Goal: Information Seeking & Learning: Learn about a topic

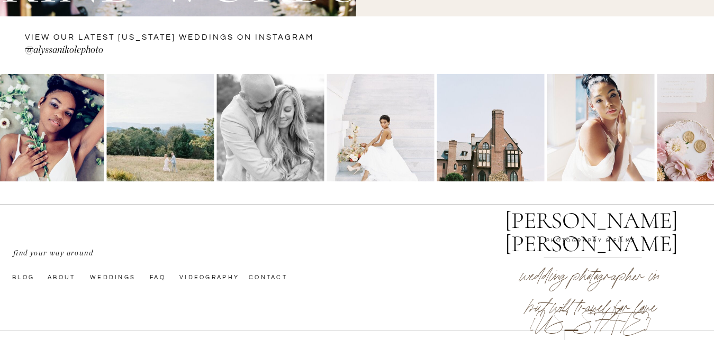
scroll to position [1469, 0]
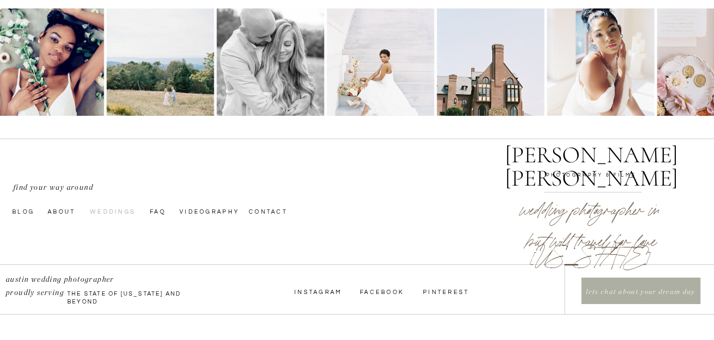
click at [103, 214] on nav "Weddings" at bounding box center [115, 211] width 50 height 8
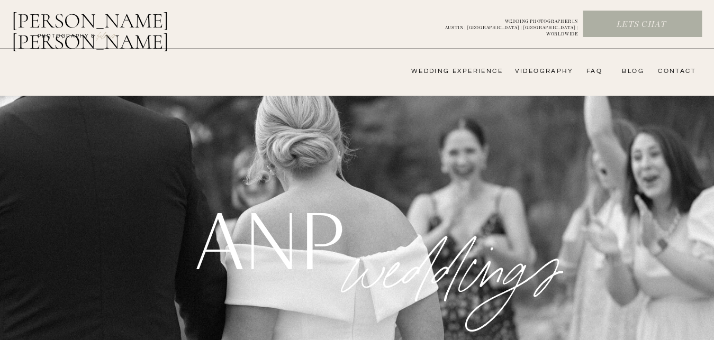
click at [535, 70] on nav "videography" at bounding box center [542, 71] width 61 height 8
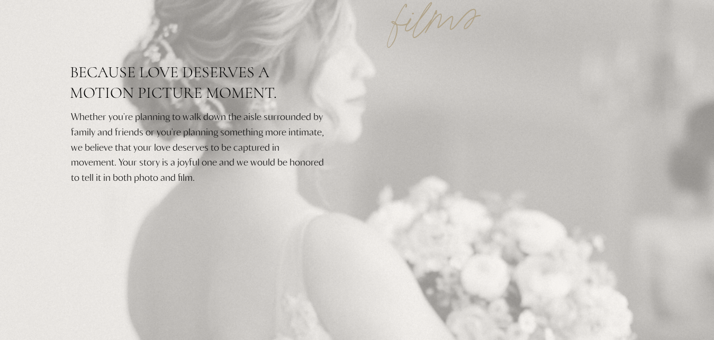
scroll to position [196, 0]
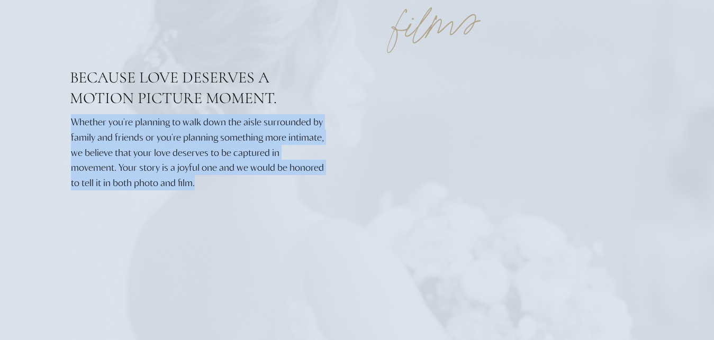
drag, startPoint x: 198, startPoint y: 185, endPoint x: 52, endPoint y: 139, distance: 153.1
copy div "Whether you're planning to walk down the aisle surrounded by family and friends…"
click at [302, 205] on p "Whether you're planning to walk down the aisle surrounded by family and friends…" at bounding box center [198, 159] width 254 height 90
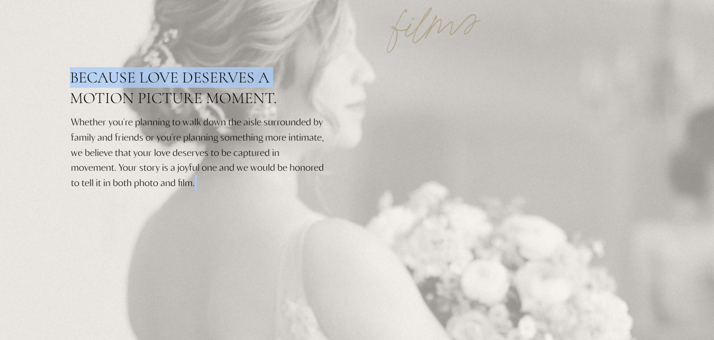
drag, startPoint x: 195, startPoint y: 187, endPoint x: 98, endPoint y: 145, distance: 105.7
click at [76, 131] on div "Whether you're planning to walk down the aisle surrounded by family and friends…" at bounding box center [357, 268] width 635 height 738
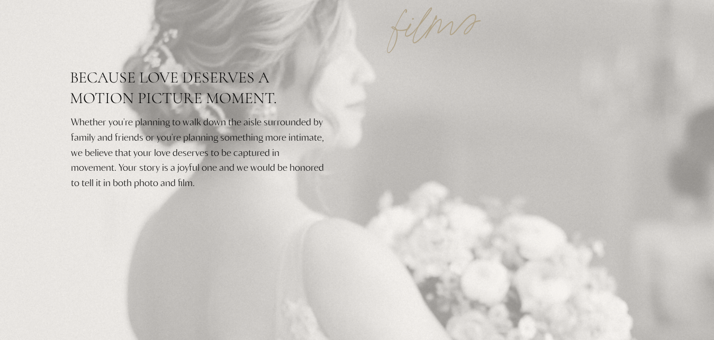
click at [211, 184] on p "Whether you're planning to walk down the aisle surrounded by family and friends…" at bounding box center [198, 159] width 254 height 90
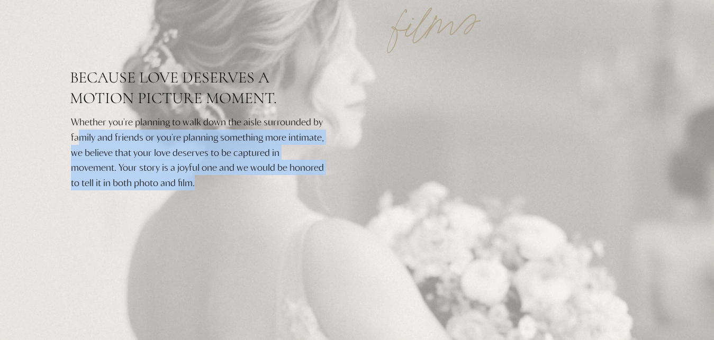
drag, startPoint x: 211, startPoint y: 184, endPoint x: 81, endPoint y: 139, distance: 136.5
click at [80, 138] on p "Whether you're planning to walk down the aisle surrounded by family and friends…" at bounding box center [198, 159] width 254 height 90
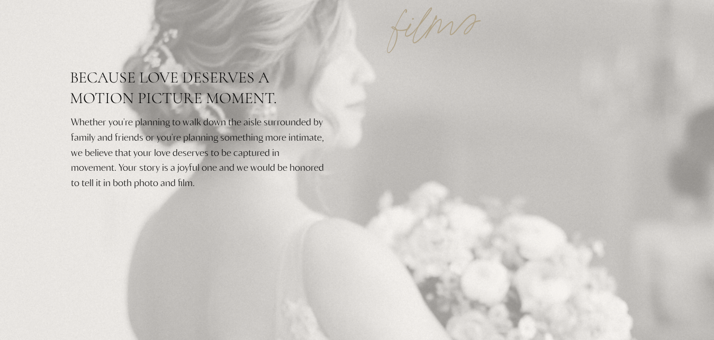
click at [232, 191] on p "Whether you're planning to walk down the aisle surrounded by family and friends…" at bounding box center [198, 159] width 254 height 90
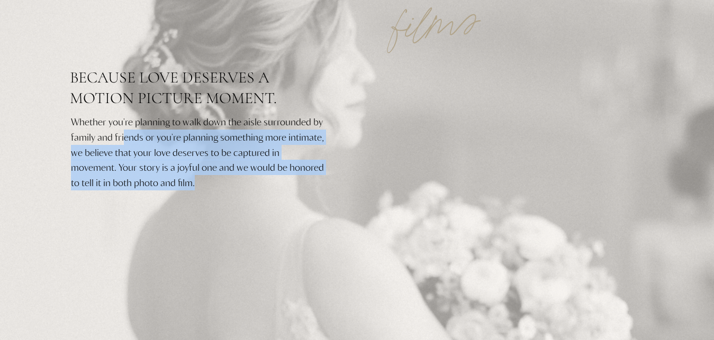
drag, startPoint x: 199, startPoint y: 184, endPoint x: 123, endPoint y: 144, distance: 85.6
click at [123, 144] on p "Whether you're planning to walk down the aisle surrounded by family and friends…" at bounding box center [198, 159] width 254 height 90
click at [183, 185] on p "Whether you're planning to walk down the aisle surrounded by family and friends…" at bounding box center [198, 159] width 254 height 90
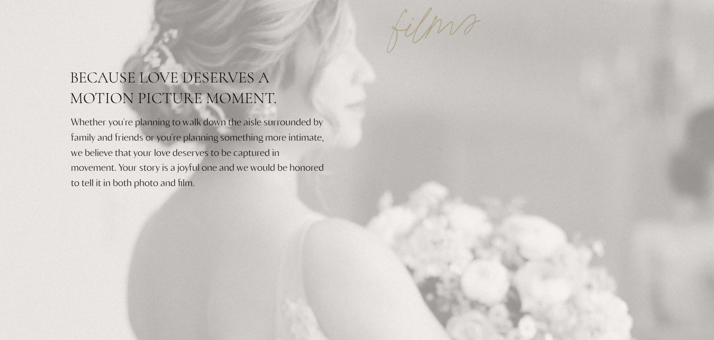
click at [196, 185] on p "Whether you're planning to walk down the aisle surrounded by family and friends…" at bounding box center [198, 159] width 254 height 90
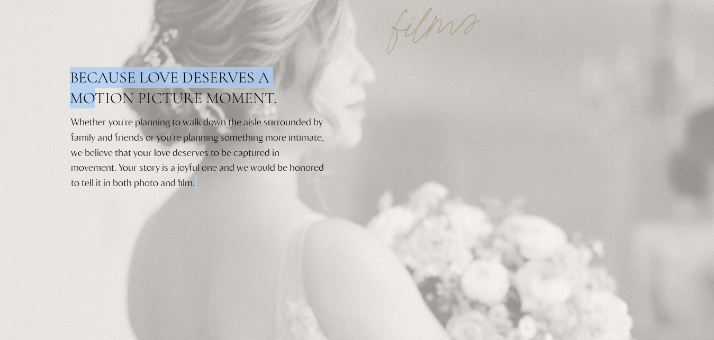
drag, startPoint x: 196, startPoint y: 185, endPoint x: 145, endPoint y: 143, distance: 65.8
click at [104, 128] on div "Whether you're planning to walk down the aisle surrounded by family and friends…" at bounding box center [357, 268] width 635 height 738
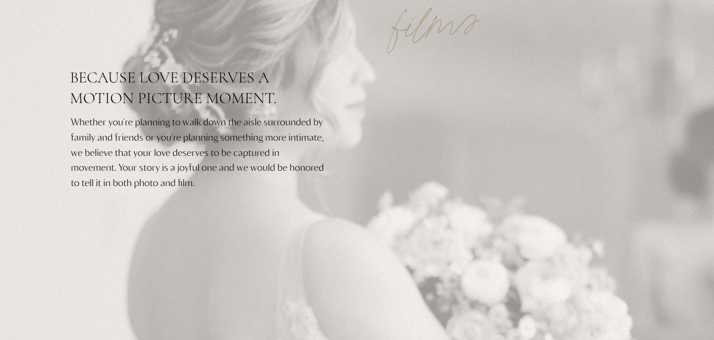
click at [180, 178] on p "Whether you're planning to walk down the aisle surrounded by family and friends…" at bounding box center [198, 159] width 254 height 90
click at [200, 182] on p "Whether you're planning to walk down the aisle surrounded by family and friends…" at bounding box center [198, 159] width 254 height 90
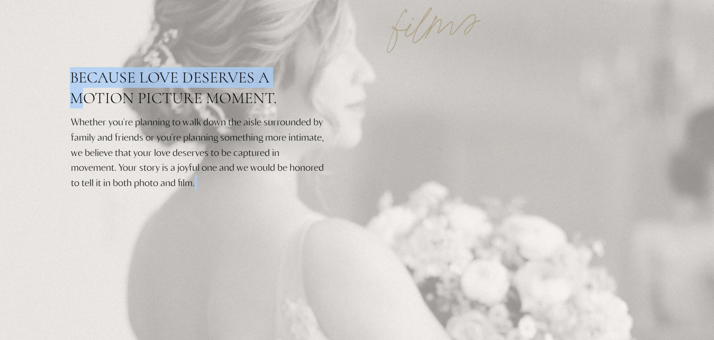
drag, startPoint x: 200, startPoint y: 182, endPoint x: 79, endPoint y: 124, distance: 134.1
click at [79, 124] on div "Whether you're planning to walk down the aisle surrounded by family and friends…" at bounding box center [357, 268] width 635 height 738
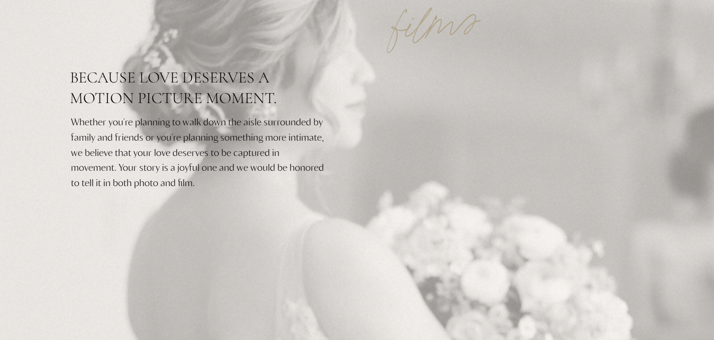
click at [204, 192] on p "Whether you're planning to walk down the aisle surrounded by family and friends…" at bounding box center [198, 159] width 254 height 90
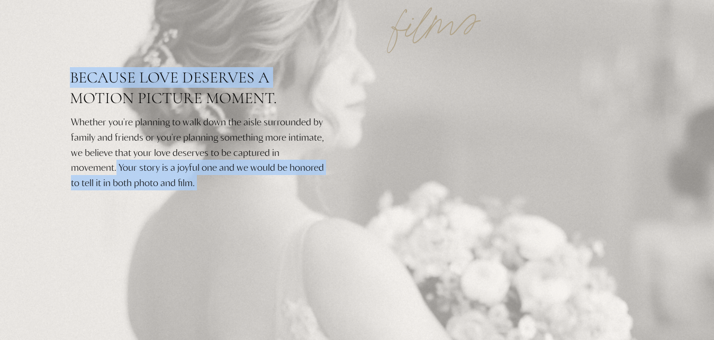
drag, startPoint x: 115, startPoint y: 166, endPoint x: 70, endPoint y: 124, distance: 61.0
click at [70, 124] on div "Whether you're planning to walk down the aisle surrounded by family and friends…" at bounding box center [357, 268] width 635 height 738
click at [259, 180] on p "Whether you're planning to walk down the aisle surrounded by family and friends…" at bounding box center [198, 159] width 254 height 90
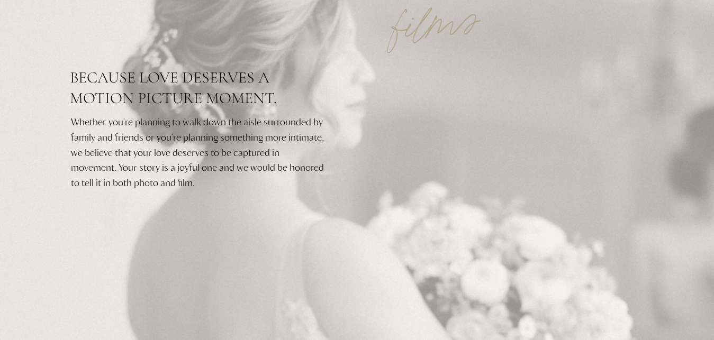
click at [196, 187] on p "Whether you're planning to walk down the aisle surrounded by family and friends…" at bounding box center [198, 159] width 254 height 90
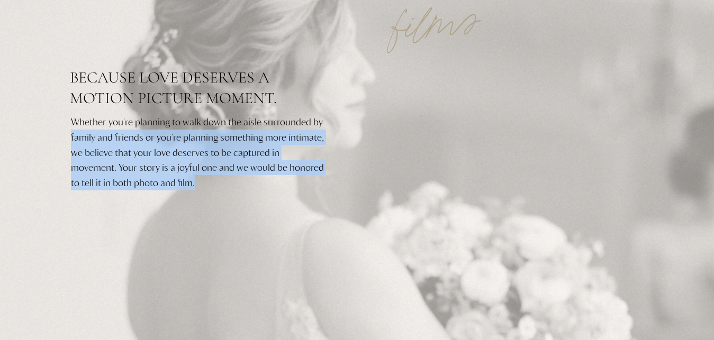
drag, startPoint x: 196, startPoint y: 187, endPoint x: 72, endPoint y: 142, distance: 132.2
click at [72, 142] on p "Whether you're planning to walk down the aisle surrounded by family and friends…" at bounding box center [198, 159] width 254 height 90
copy p "family and friends or you're planning something more intimate, we believe that …"
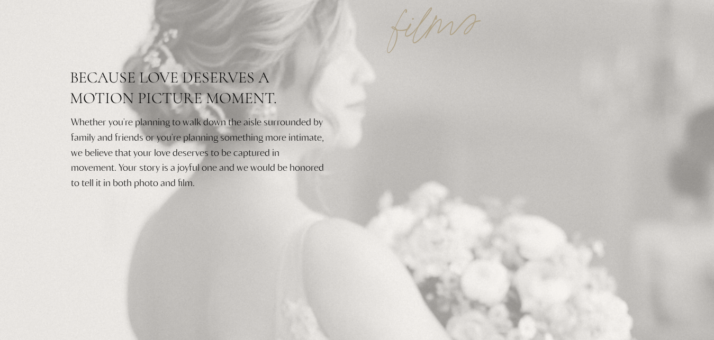
click at [322, 120] on h2 "Because love deserves a motion picture moment." at bounding box center [199, 99] width 259 height 65
click at [77, 120] on h2 "Because love deserves a motion picture moment." at bounding box center [199, 99] width 259 height 65
drag, startPoint x: 197, startPoint y: 120, endPoint x: 138, endPoint y: 125, distance: 58.9
click at [138, 125] on h2 "Because love deserves a motion picture moment." at bounding box center [199, 99] width 259 height 65
click at [261, 120] on h2 "Because love deserves a motion picture moment." at bounding box center [199, 99] width 259 height 65
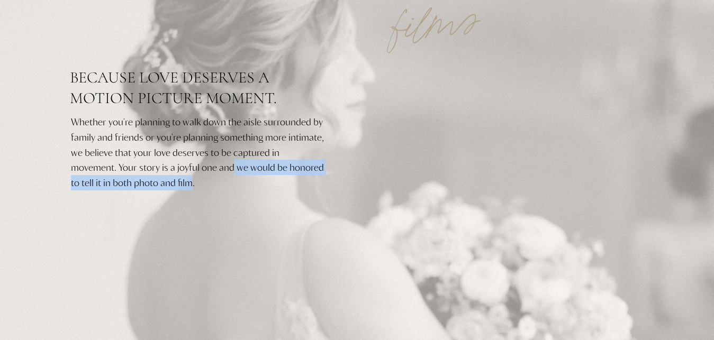
drag, startPoint x: 235, startPoint y: 175, endPoint x: 191, endPoint y: 179, distance: 43.6
click at [191, 179] on p "Whether you're planning to walk down the aisle surrounded by family and friends…" at bounding box center [198, 159] width 254 height 90
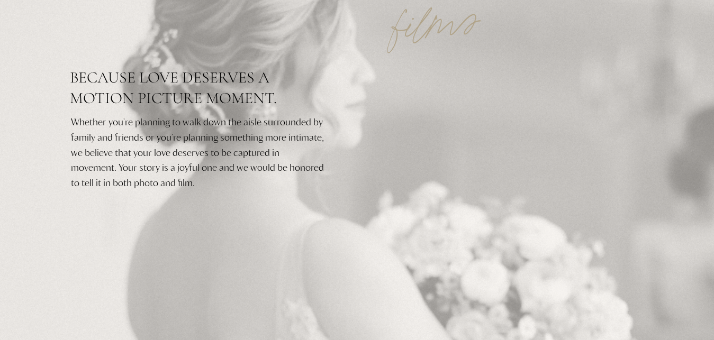
click at [198, 180] on p "Whether you're planning to walk down the aisle surrounded by family and friends…" at bounding box center [198, 159] width 254 height 90
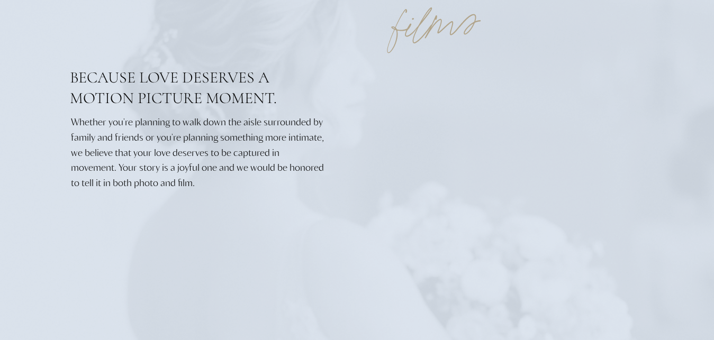
drag, startPoint x: 198, startPoint y: 180, endPoint x: 13, endPoint y: 140, distance: 189.3
copy div
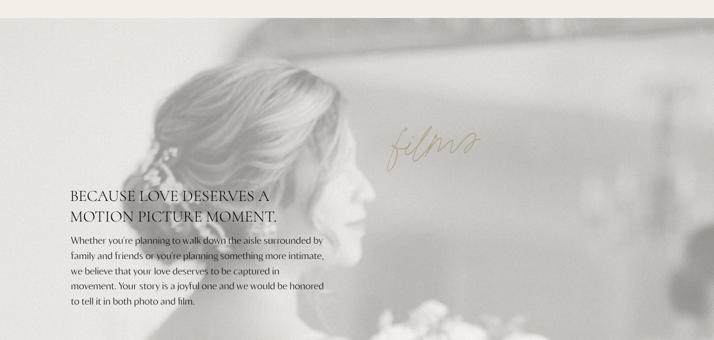
scroll to position [0, 0]
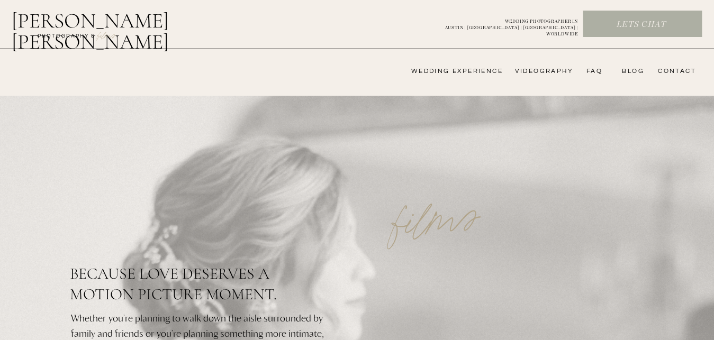
click at [459, 74] on nav "wedding experience" at bounding box center [449, 71] width 106 height 8
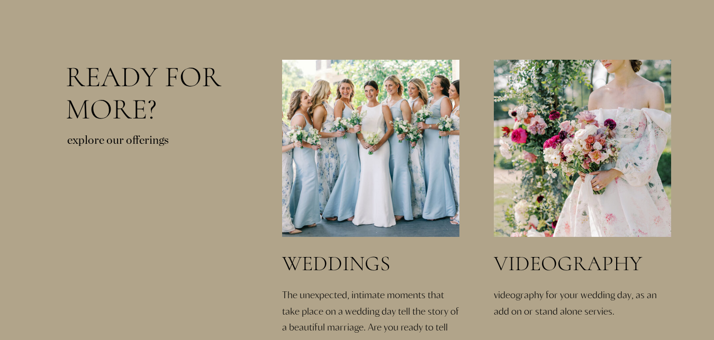
scroll to position [2371, 0]
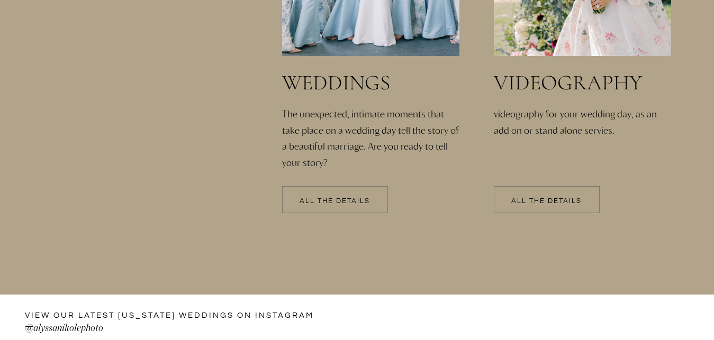
click at [340, 207] on div at bounding box center [335, 199] width 106 height 27
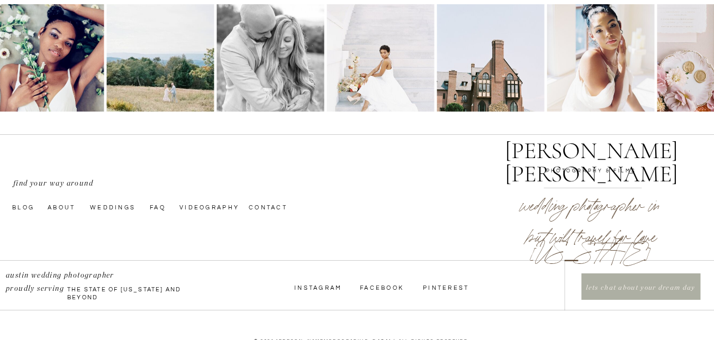
scroll to position [4040, 0]
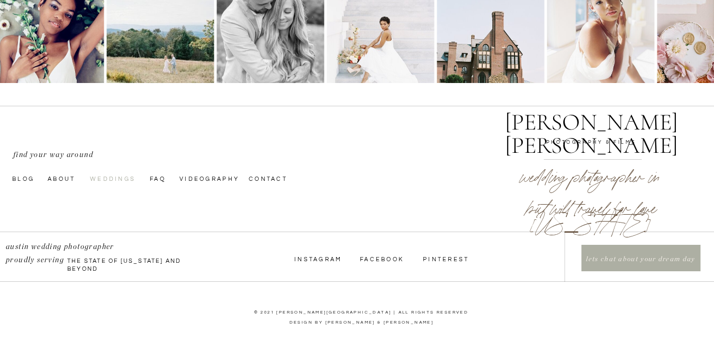
click at [122, 181] on nav "Weddings" at bounding box center [115, 178] width 50 height 8
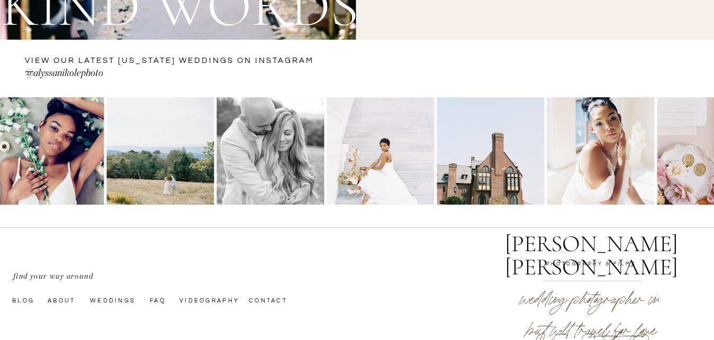
scroll to position [3904, 0]
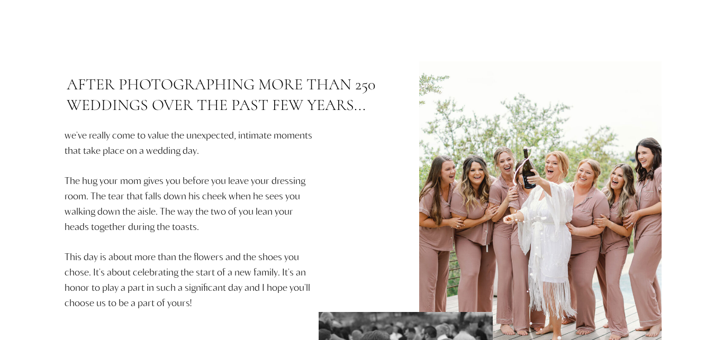
scroll to position [429, 0]
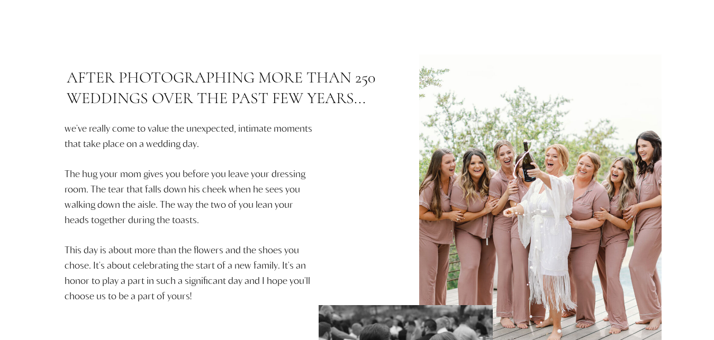
drag, startPoint x: 719, startPoint y: 315, endPoint x: 700, endPoint y: 51, distance: 264.6
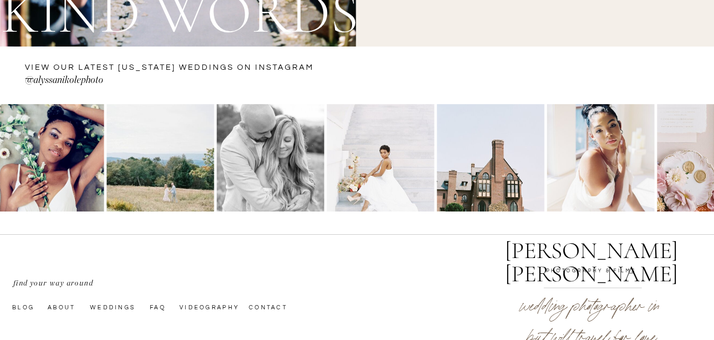
scroll to position [4040, 0]
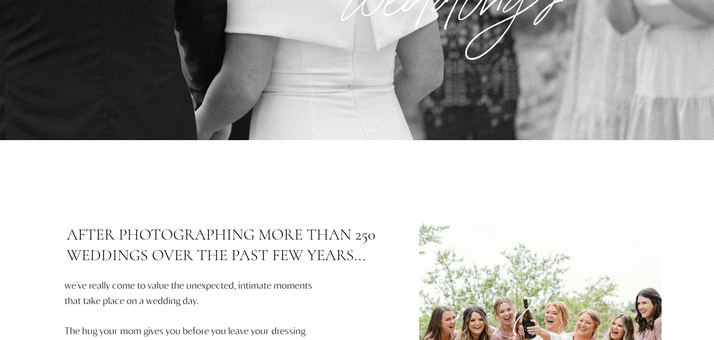
scroll to position [0, 0]
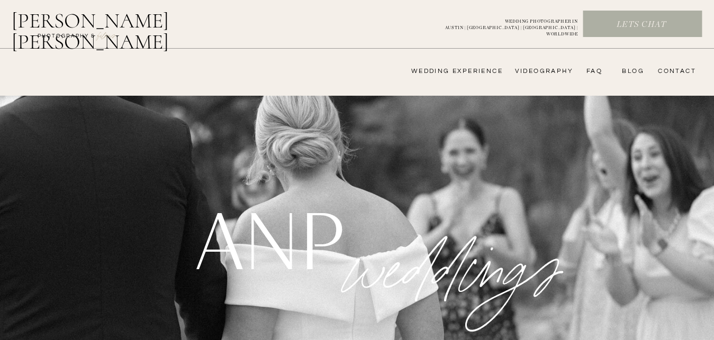
click at [592, 72] on nav "FAQ" at bounding box center [591, 71] width 21 height 8
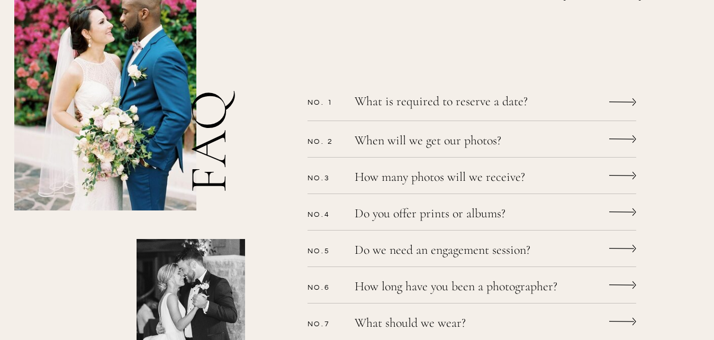
scroll to position [303, 0]
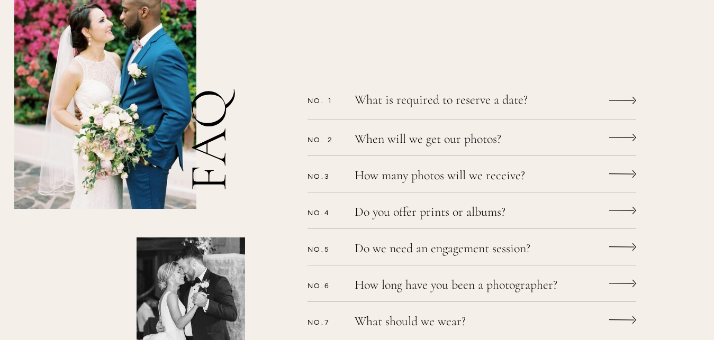
click at [608, 100] on div "CONTACT bLog FAQ videography wedding experience [PERSON_NAME] [PERSON_NAME] Let…" at bounding box center [357, 313] width 714 height 1232
click at [515, 99] on p "What is required to reserve a date?" at bounding box center [457, 101] width 206 height 15
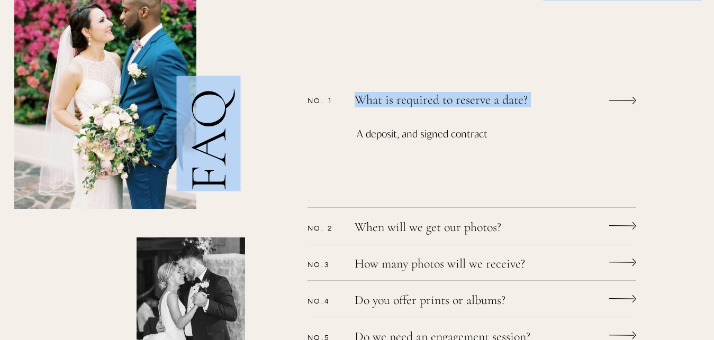
drag, startPoint x: 506, startPoint y: 135, endPoint x: 433, endPoint y: 120, distance: 74.6
drag, startPoint x: 491, startPoint y: 136, endPoint x: 370, endPoint y: 110, distance: 123.9
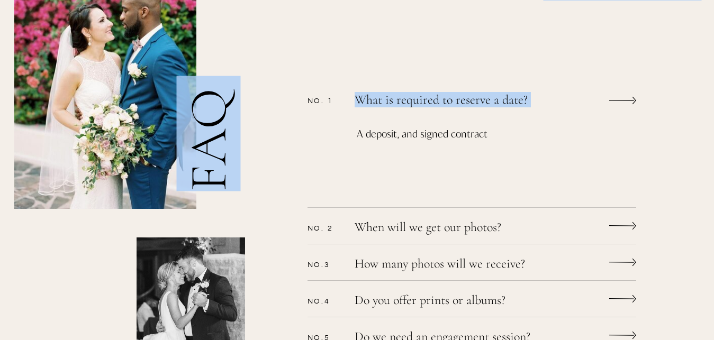
copy div "FREQUENTLY ASKED QUESTIONS — FAQ What is required to reserve a date? What is re…"
click at [527, 135] on p "A deposit, and signed contract" at bounding box center [470, 159] width 226 height 69
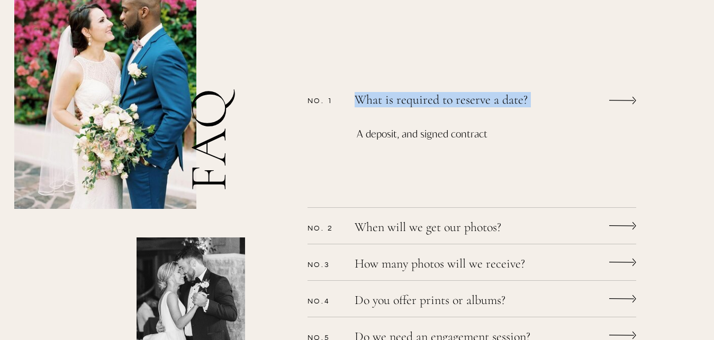
drag, startPoint x: 507, startPoint y: 135, endPoint x: 358, endPoint y: 96, distance: 153.6
copy div "What is required to reserve a date?"
click at [514, 231] on p "When will we get our photos?" at bounding box center [457, 228] width 206 height 15
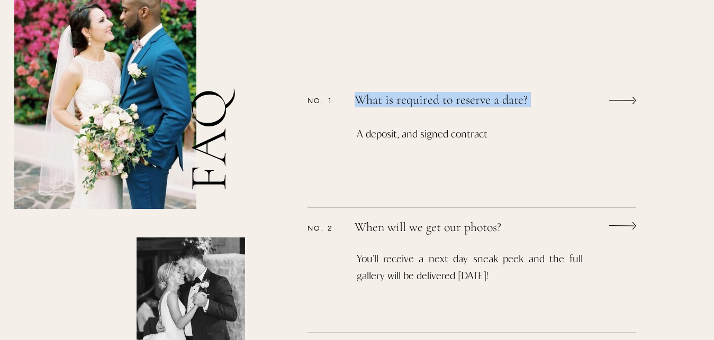
drag, startPoint x: 532, startPoint y: 263, endPoint x: 530, endPoint y: 274, distance: 11.3
click at [530, 274] on p "You'll receive a next day sneak peek and the full gallery will be delivered [DA…" at bounding box center [470, 287] width 226 height 75
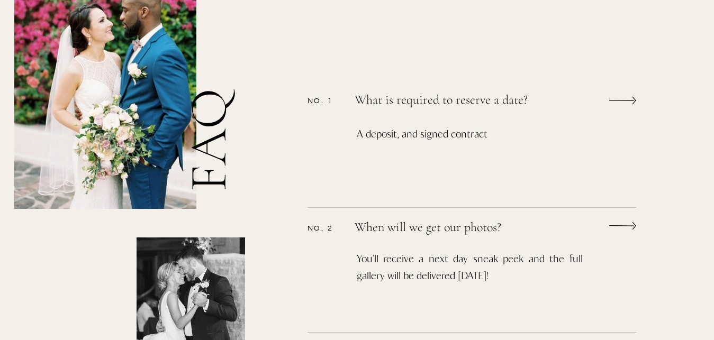
click at [531, 275] on p "You'll receive a next day sneak peek and the full gallery will be delivered [DA…" at bounding box center [470, 287] width 226 height 75
drag, startPoint x: 531, startPoint y: 275, endPoint x: 361, endPoint y: 226, distance: 176.6
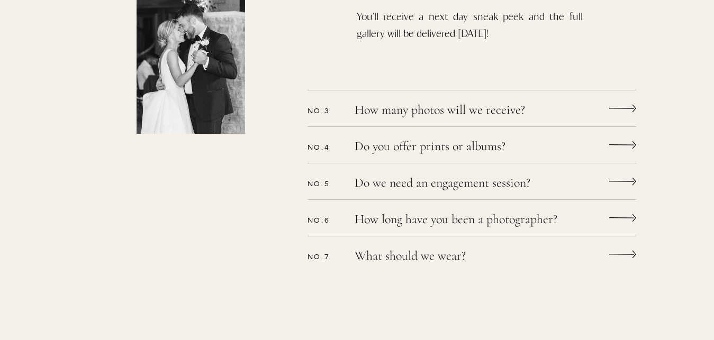
scroll to position [543, 0]
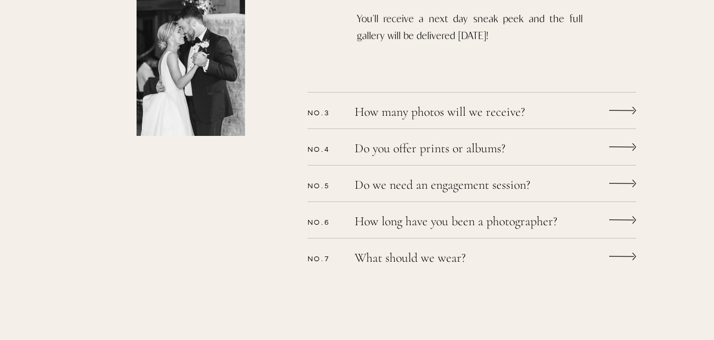
click at [507, 108] on p "How many photos will we receive?" at bounding box center [457, 113] width 206 height 15
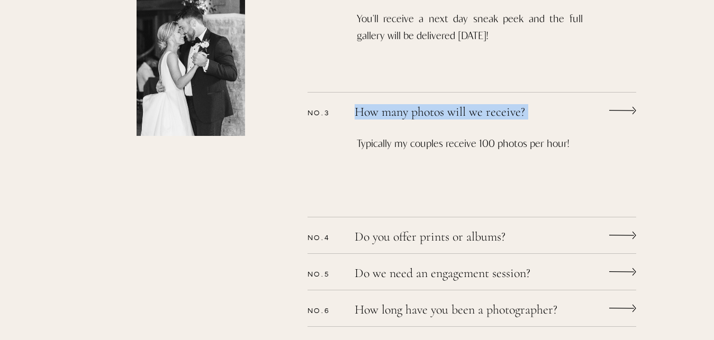
drag, startPoint x: 570, startPoint y: 141, endPoint x: 355, endPoint y: 114, distance: 217.0
click at [355, 114] on div "CONTACT bLog FAQ videography wedding experience [PERSON_NAME] [PERSON_NAME] Let…" at bounding box center [357, 206] width 714 height 1498
copy div "How many photos will we receive?"
